Goal: Task Accomplishment & Management: Use online tool/utility

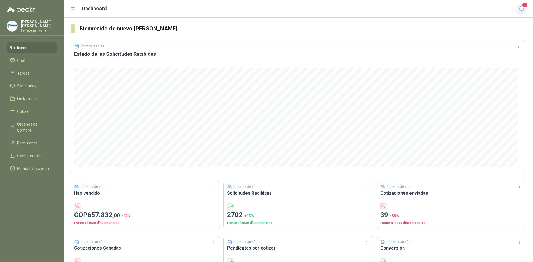
click at [522, 5] on span "1" at bounding box center [525, 4] width 6 height 5
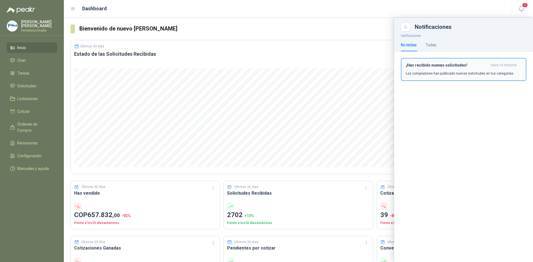
click at [438, 73] on p "Los compradores han publicado nuevas solicitudes en tus categorías." at bounding box center [460, 73] width 108 height 5
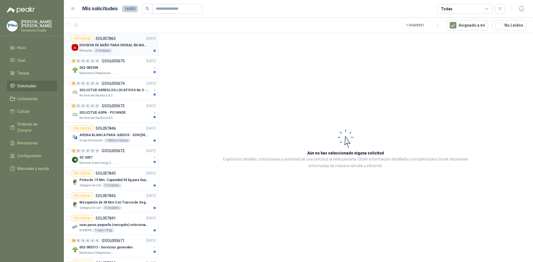
click at [122, 41] on div "Por cotizar SOL057863 [DATE]" at bounding box center [114, 38] width 84 height 7
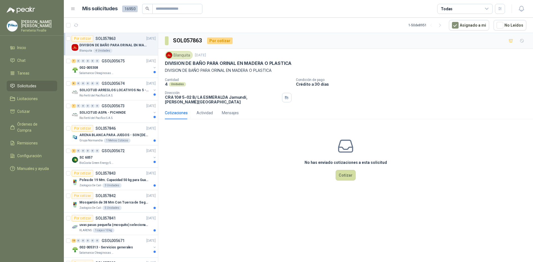
click at [206, 184] on div "No has enviado cotizaciones a esta solicitud Cotizar" at bounding box center [345, 159] width 375 height 71
click at [134, 73] on div "Salamanca Oleaginosas SAS" at bounding box center [115, 73] width 72 height 4
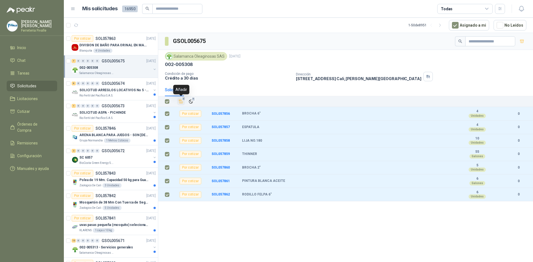
click at [179, 102] on icon "Añadir" at bounding box center [181, 102] width 4 height 4
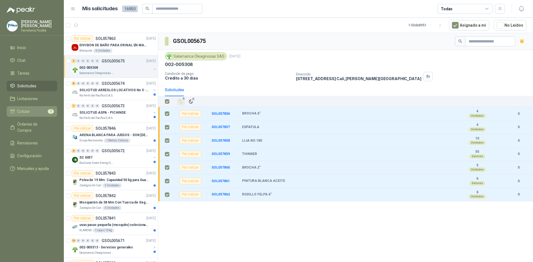
click at [44, 117] on link "Cotizar 7" at bounding box center [32, 111] width 51 height 11
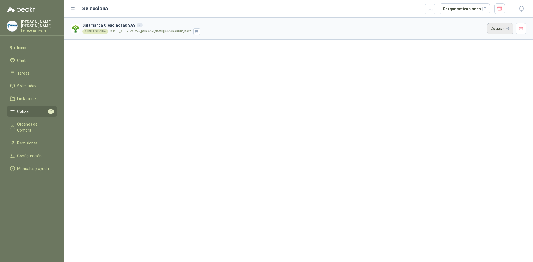
click at [497, 29] on button "Cotizar" at bounding box center [500, 28] width 26 height 11
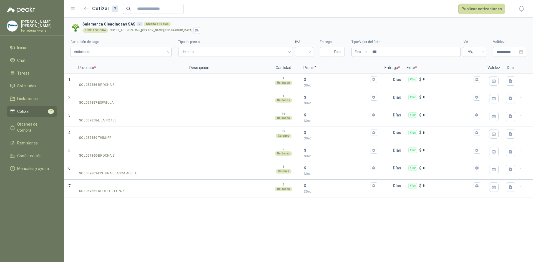
drag, startPoint x: 444, startPoint y: 218, endPoint x: 449, endPoint y: 210, distance: 9.3
click at [444, 218] on div "**********" at bounding box center [298, 140] width 469 height 245
click at [239, 208] on div "**********" at bounding box center [298, 140] width 469 height 245
click at [195, 227] on div "**********" at bounding box center [298, 140] width 469 height 245
click at [85, 9] on icon "button" at bounding box center [86, 8] width 4 height 3
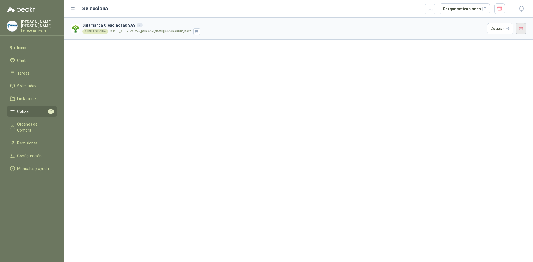
click at [520, 30] on button "button" at bounding box center [521, 28] width 11 height 11
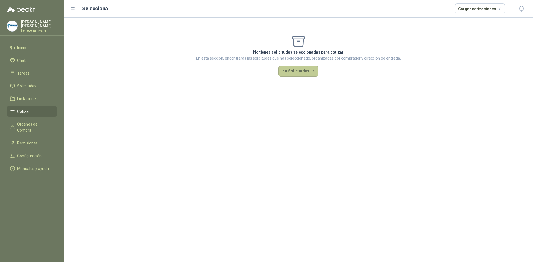
click at [289, 71] on button "Ir a Solicitudes" at bounding box center [298, 71] width 40 height 11
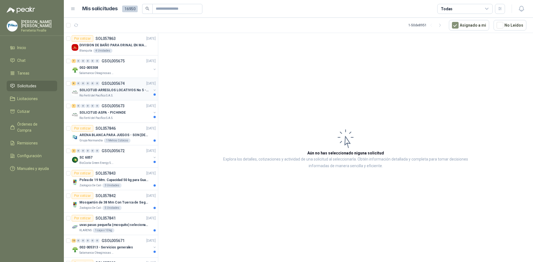
click at [137, 91] on p "SOLICITUD ARREGLOS LOCATIVOS No 5 - PICHINDE" at bounding box center [113, 90] width 69 height 5
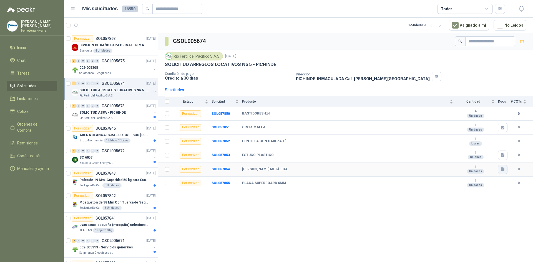
click at [503, 170] on icon "button" at bounding box center [503, 169] width 5 height 5
click at [464, 159] on button "Captura de pantalla [DATE] 153921.png" at bounding box center [469, 157] width 70 height 6
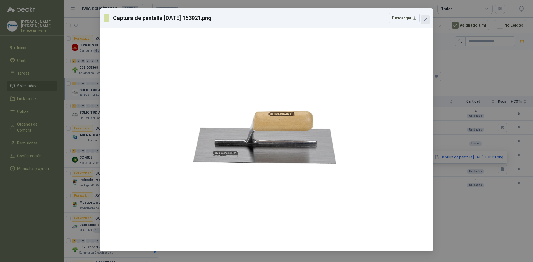
click at [426, 21] on icon "close" at bounding box center [425, 19] width 3 height 3
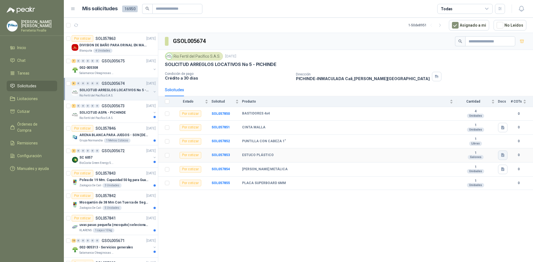
click at [505, 155] on icon "button" at bounding box center [503, 155] width 5 height 5
click at [472, 143] on button "Captura de pantalla [DATE] 153748.png" at bounding box center [469, 143] width 70 height 6
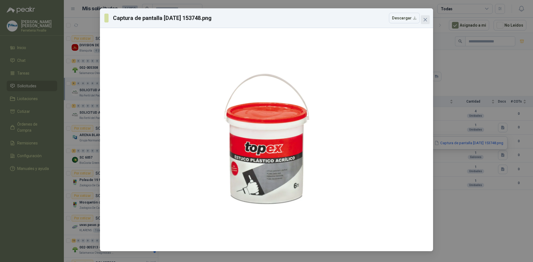
click at [426, 20] on icon "close" at bounding box center [425, 19] width 3 height 3
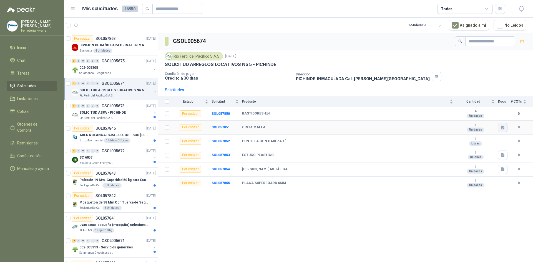
click at [502, 128] on icon "button" at bounding box center [502, 128] width 3 height 4
click at [480, 114] on button "Captura de pantalla [DATE] 154229.png" at bounding box center [469, 115] width 70 height 6
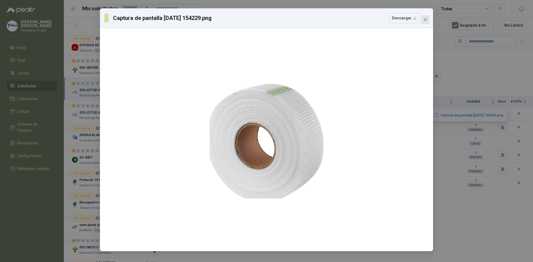
click at [426, 17] on button "Close" at bounding box center [425, 19] width 9 height 9
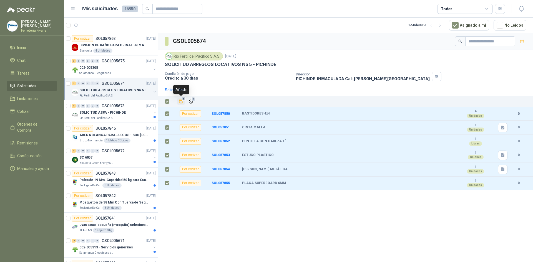
click at [181, 101] on icon "Añadir" at bounding box center [181, 101] width 5 height 5
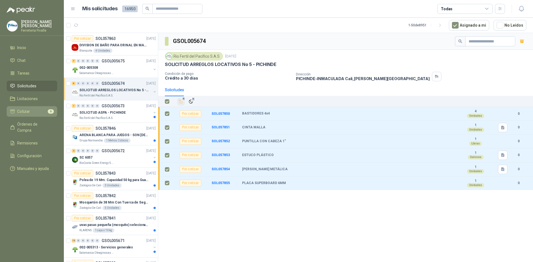
click at [21, 115] on span "Cotizar" at bounding box center [23, 112] width 13 height 6
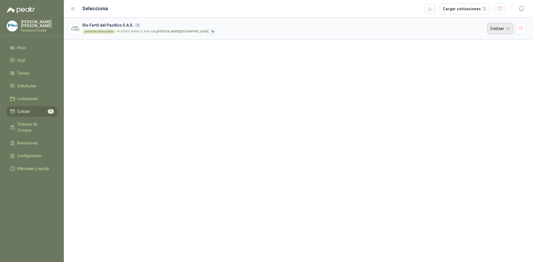
click at [497, 26] on button "Cotizar" at bounding box center [500, 28] width 26 height 11
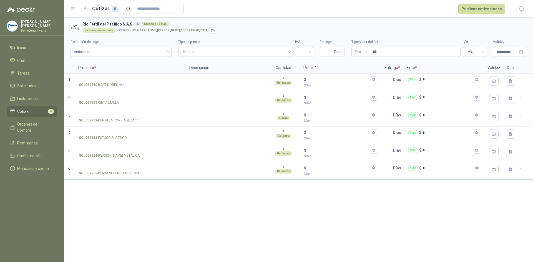
click at [177, 235] on div "**********" at bounding box center [298, 140] width 469 height 245
click at [85, 8] on icon "button" at bounding box center [86, 8] width 4 height 3
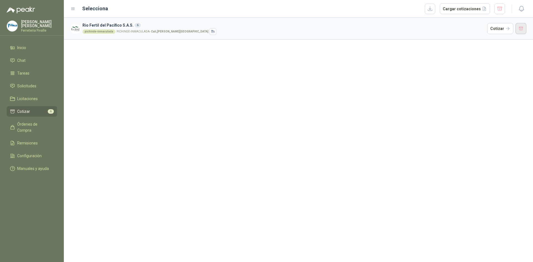
click at [519, 29] on button "button" at bounding box center [521, 28] width 11 height 11
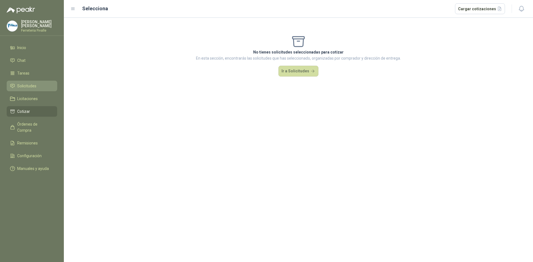
click at [42, 89] on li "Solicitudes" at bounding box center [32, 86] width 44 height 6
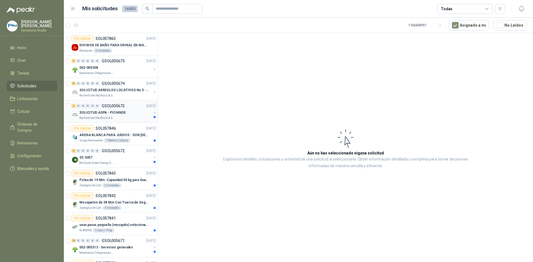
click at [127, 112] on div "SOLICITUD ASPA - PICHINDE" at bounding box center [115, 112] width 72 height 7
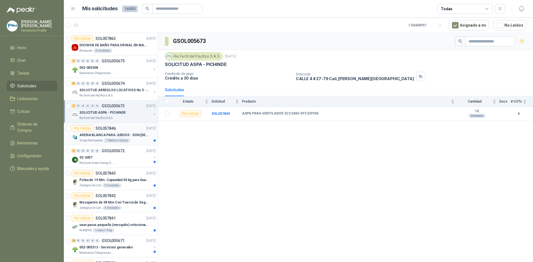
click at [134, 139] on div "Grupo [PERSON_NAME] 1 Metros Cúbicos" at bounding box center [117, 141] width 76 height 4
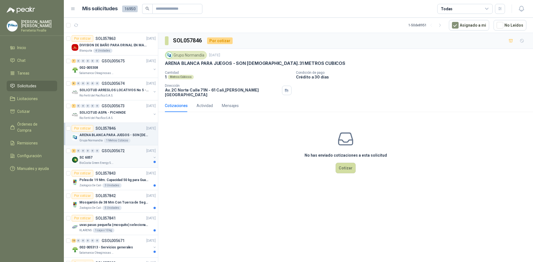
click at [119, 155] on div "SC 6057" at bounding box center [115, 157] width 72 height 7
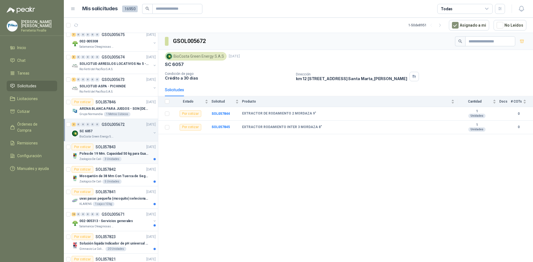
scroll to position [56, 0]
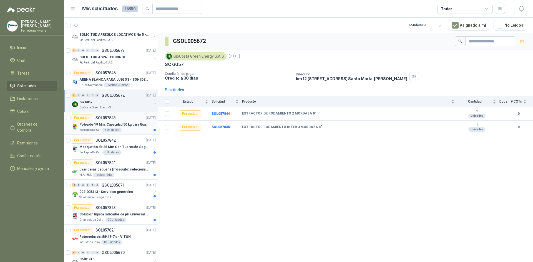
click at [137, 127] on div "Polea de 19 Mm. Capacidad 50 kg para Guaya. Cable O [GEOGRAPHIC_DATA]" at bounding box center [117, 124] width 76 height 7
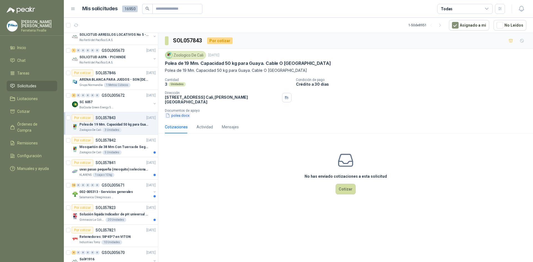
click at [180, 114] on button "polea.docx" at bounding box center [177, 116] width 25 height 6
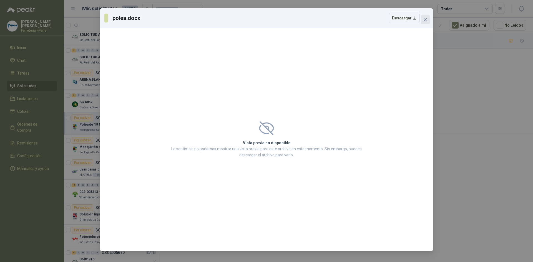
click at [426, 17] on icon "close" at bounding box center [425, 19] width 4 height 4
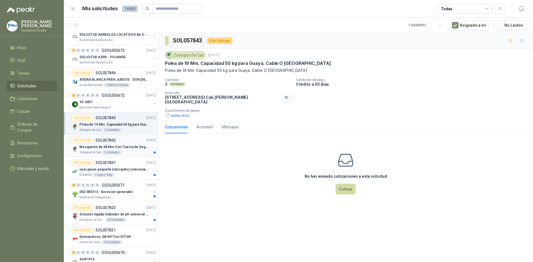
click at [124, 147] on p "Mosquetón de 38 Mm Con Tuerca de Seguridad. Carga 100 kg" at bounding box center [113, 147] width 69 height 5
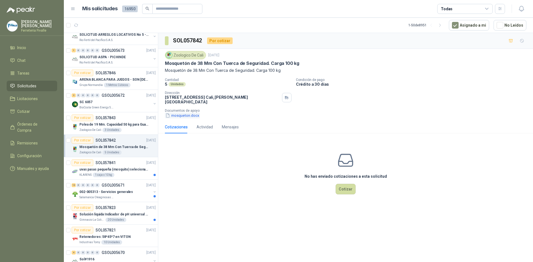
click at [183, 113] on button "mosqueton.docx" at bounding box center [182, 116] width 35 height 6
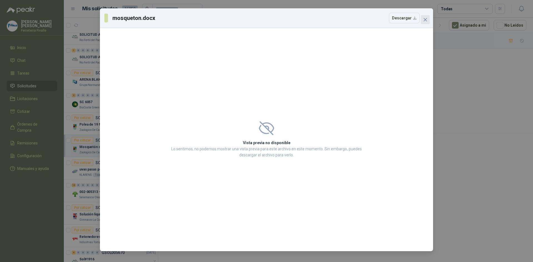
click at [426, 17] on button "Close" at bounding box center [425, 19] width 9 height 9
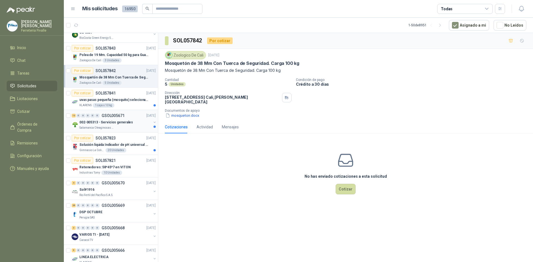
scroll to position [139, 0]
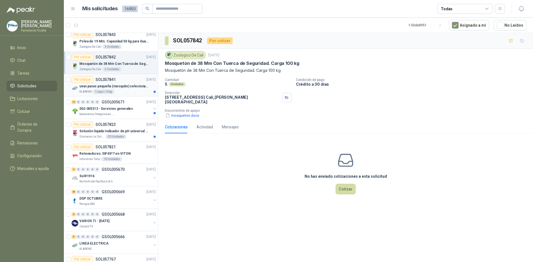
click at [136, 77] on div "Por cotizar SOL057841 [DATE]" at bounding box center [114, 79] width 84 height 7
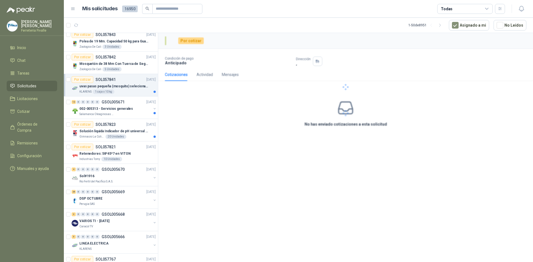
click at [130, 85] on p "uvas pasas pequeña (mosquito) selecionada" at bounding box center [113, 86] width 69 height 5
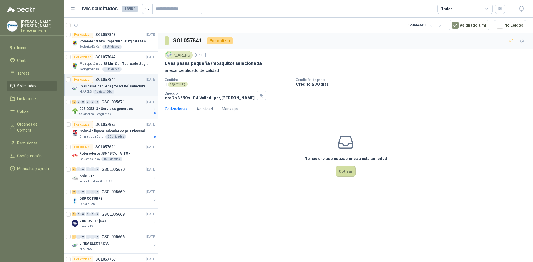
click at [123, 106] on div "002-005313 - Servicios generales" at bounding box center [115, 108] width 72 height 7
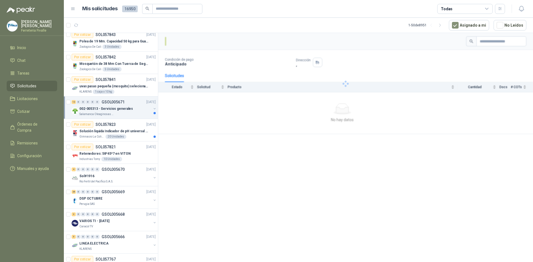
click at [121, 108] on p "002-005313 - Servicios generales" at bounding box center [106, 108] width 54 height 5
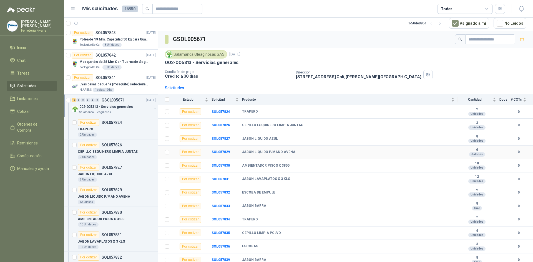
scroll to position [18, 0]
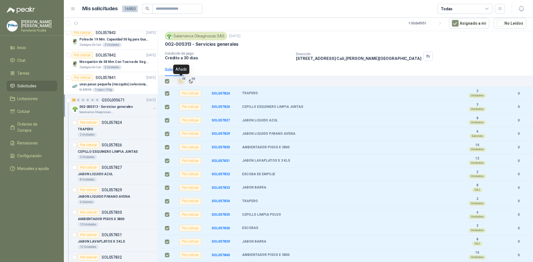
click at [182, 81] on icon "Añadir" at bounding box center [181, 81] width 5 height 5
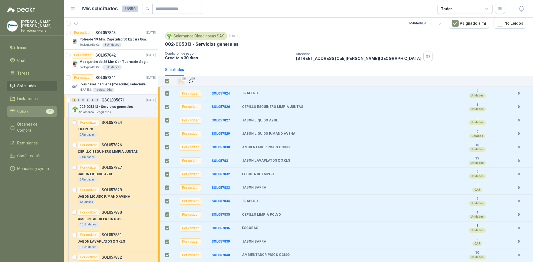
click at [31, 112] on li "Cotizar 13" at bounding box center [32, 112] width 44 height 6
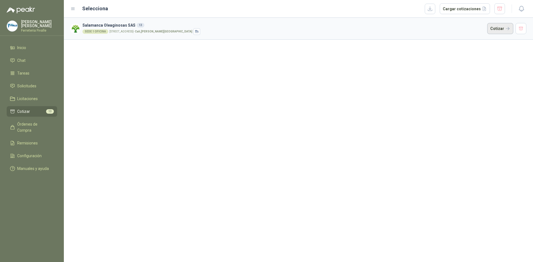
click at [505, 29] on button "Cotizar" at bounding box center [500, 28] width 26 height 11
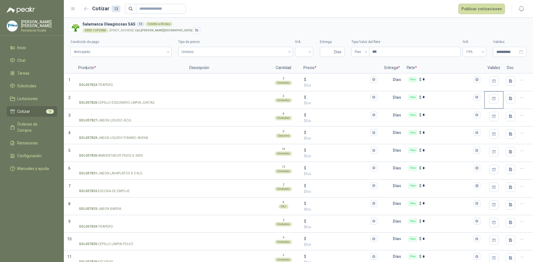
click at [97, 2] on header "Cotizar 13 Publicar cotizaciones" at bounding box center [298, 9] width 469 height 18
click at [86, 9] on icon "button" at bounding box center [86, 9] width 5 height 4
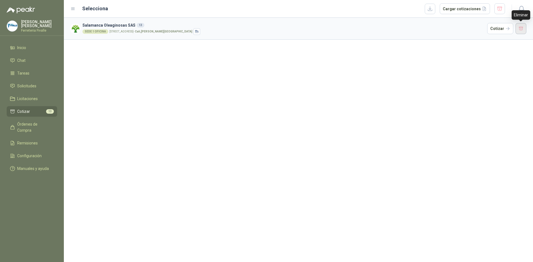
click at [521, 29] on button "button" at bounding box center [521, 28] width 11 height 11
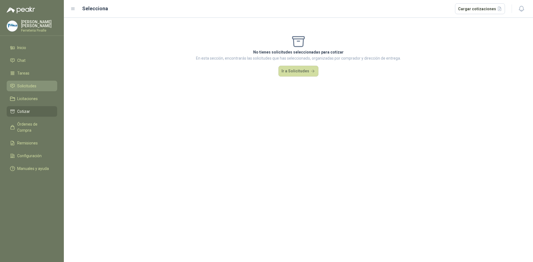
click at [40, 89] on li "Solicitudes" at bounding box center [32, 86] width 44 height 6
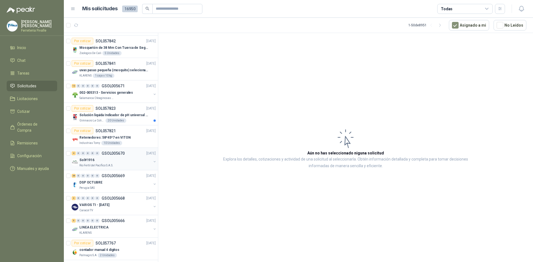
scroll to position [167, 0]
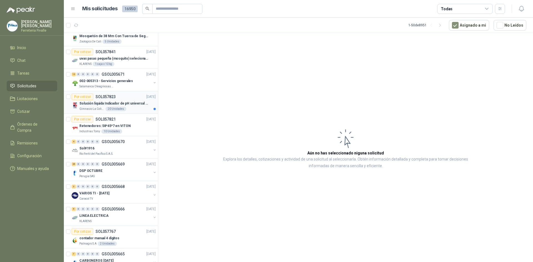
click at [127, 104] on p "Solución liquida Indicador de pH universal de 500ml o 20 de 25ml (no tiras de p…" at bounding box center [113, 103] width 69 height 5
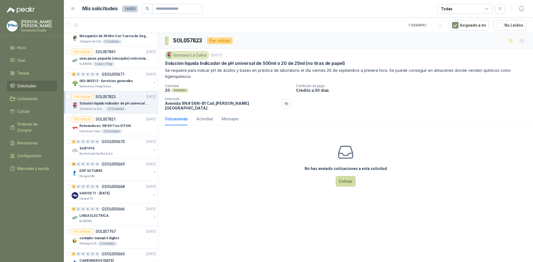
click at [128, 103] on p "Solución liquida Indicador de pH universal de 500ml o 20 de 25ml (no tiras de p…" at bounding box center [113, 103] width 69 height 5
